Goal: Task Accomplishment & Management: Use online tool/utility

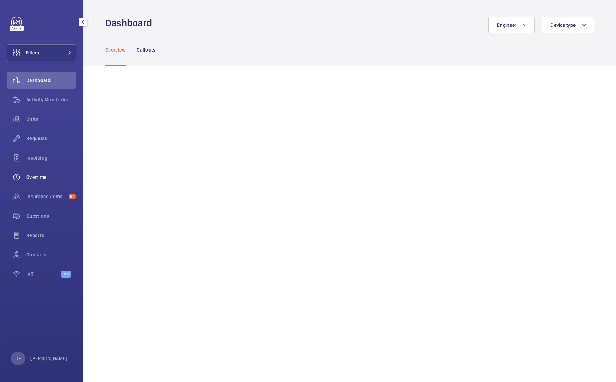
click at [40, 179] on span "Overtime" at bounding box center [51, 177] width 50 height 7
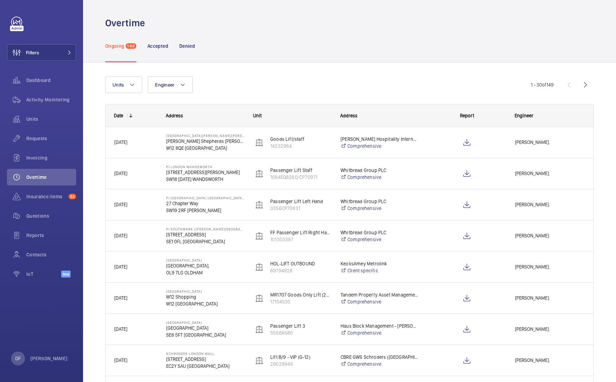
click at [132, 116] on mat-icon at bounding box center [131, 116] width 6 height 6
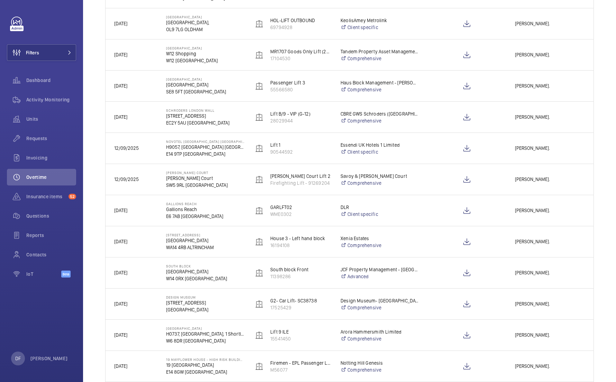
scroll to position [52, 0]
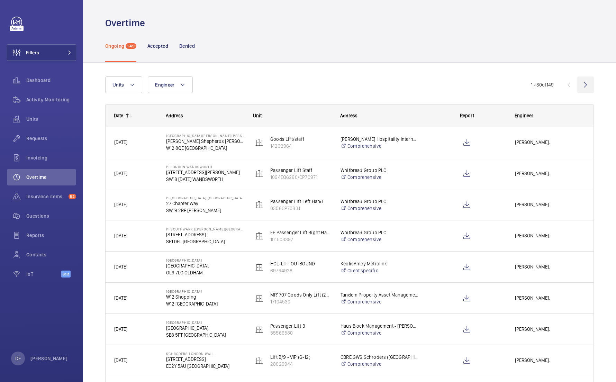
click at [588, 88] on wm-front-icon-button at bounding box center [585, 84] width 17 height 17
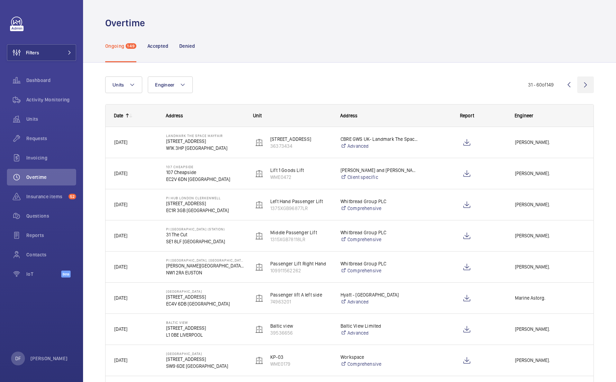
click at [588, 88] on wm-front-icon-button at bounding box center [585, 84] width 17 height 17
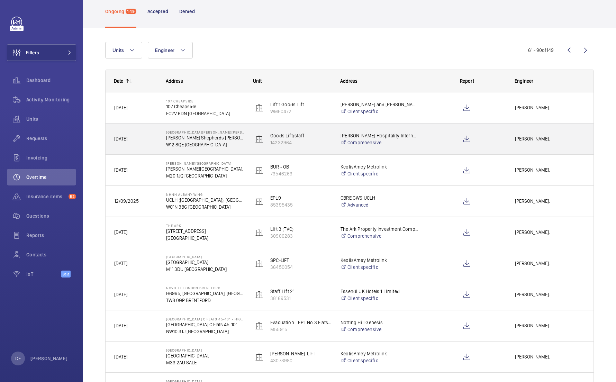
scroll to position [36, 0]
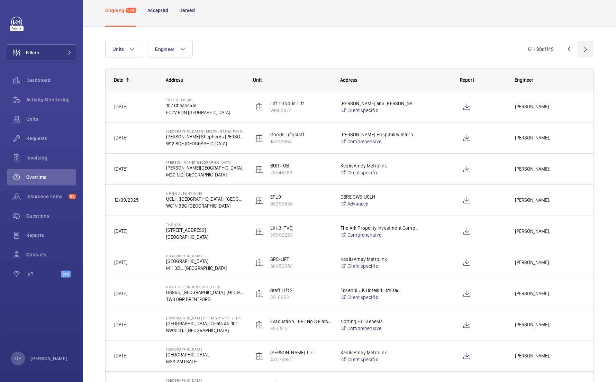
click at [585, 55] on wm-front-icon-button at bounding box center [585, 49] width 17 height 17
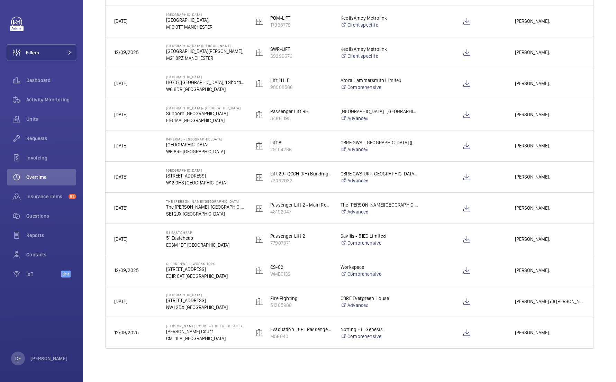
scroll to position [713, 0]
